Goal: Find specific page/section: Find specific page/section

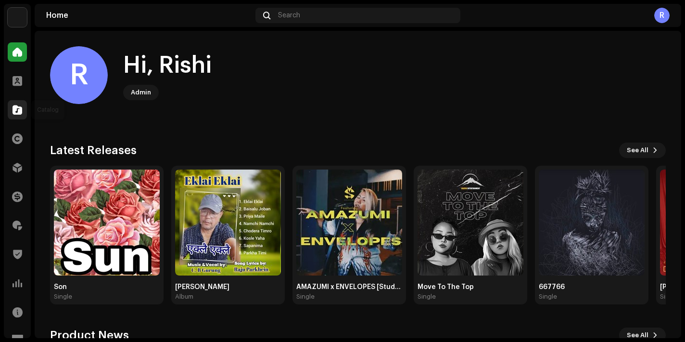
click at [16, 106] on span at bounding box center [18, 110] width 10 height 8
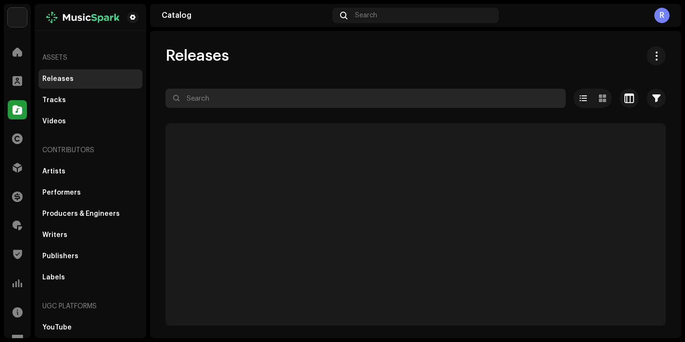
click at [257, 105] on input "text" at bounding box center [366, 98] width 400 height 19
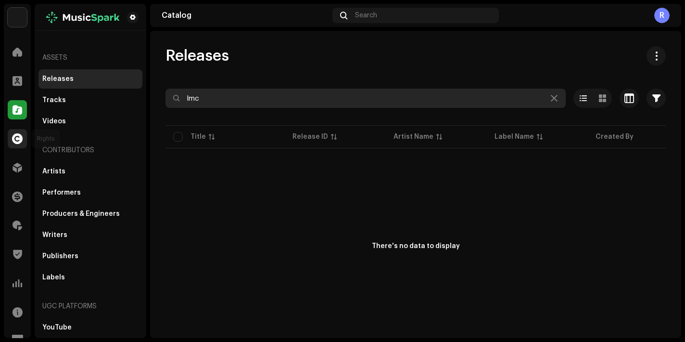
type input "lmc"
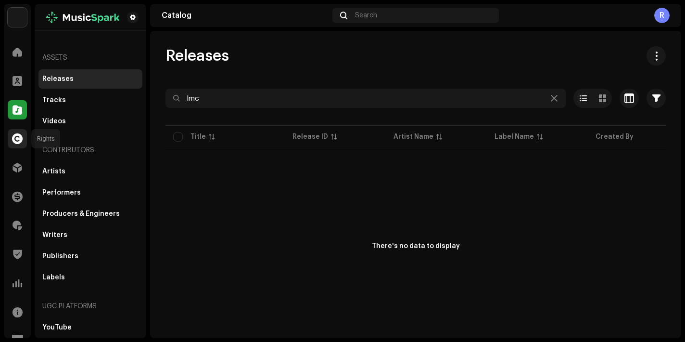
click at [13, 130] on div at bounding box center [17, 138] width 19 height 19
